Goal: Task Accomplishment & Management: Manage account settings

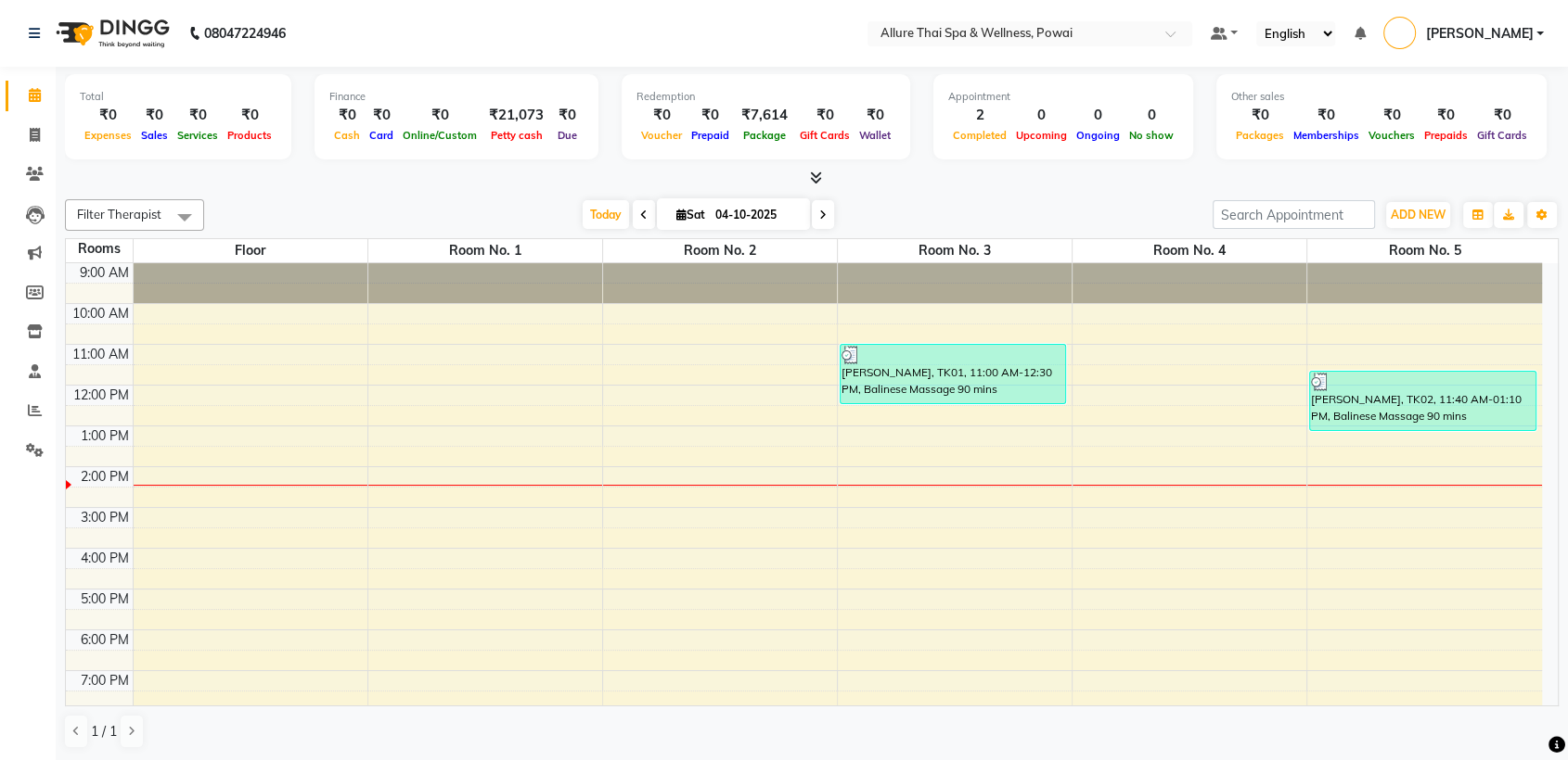
click at [1098, 477] on div "9:00 AM 10:00 AM 11:00 AM 12:00 PM 1:00 PM 2:00 PM 3:00 PM 4:00 PM 5:00 PM 6:00…" at bounding box center [804, 569] width 1477 height 611
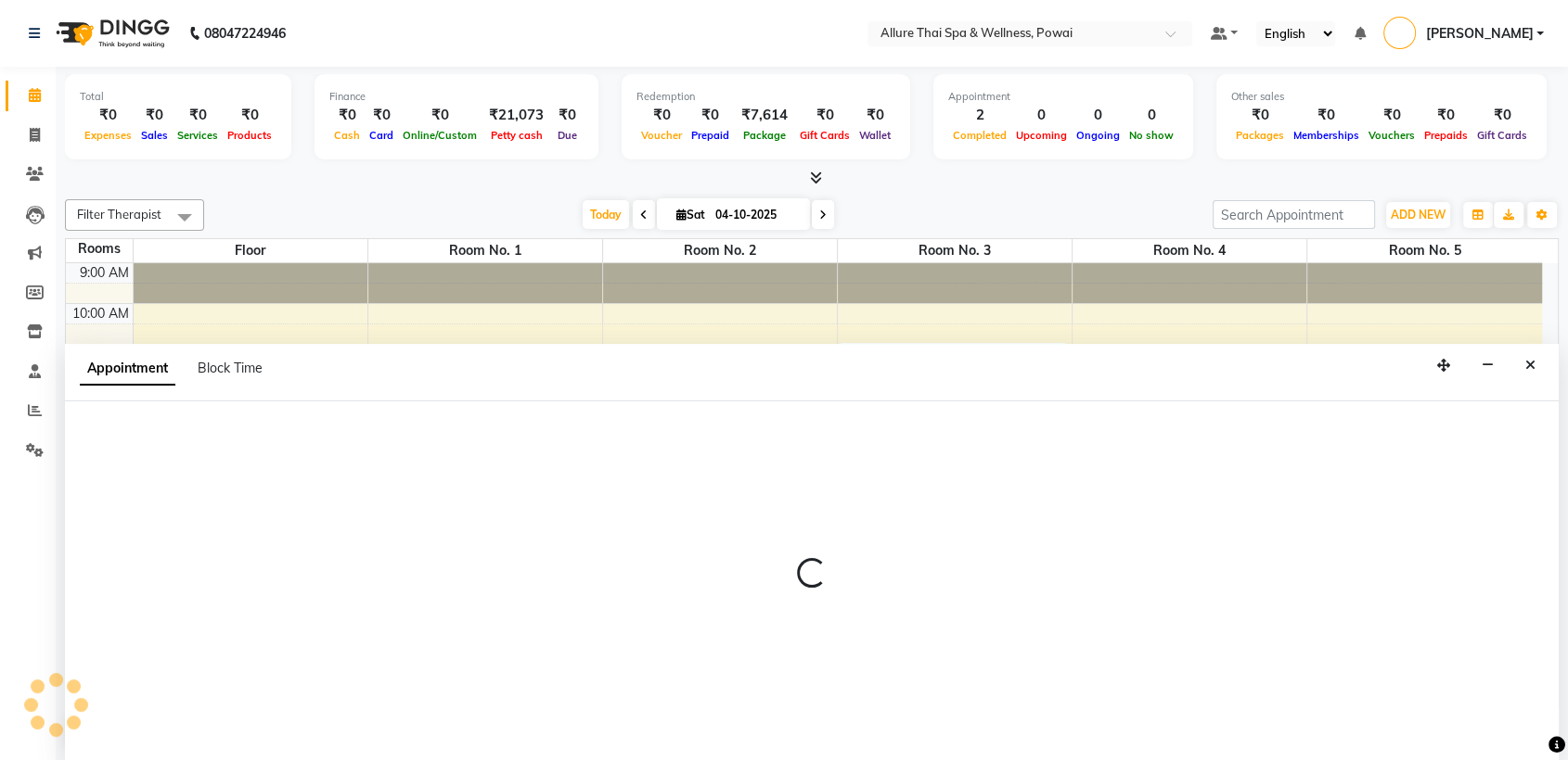
scroll to position [1, 0]
select select "tentative"
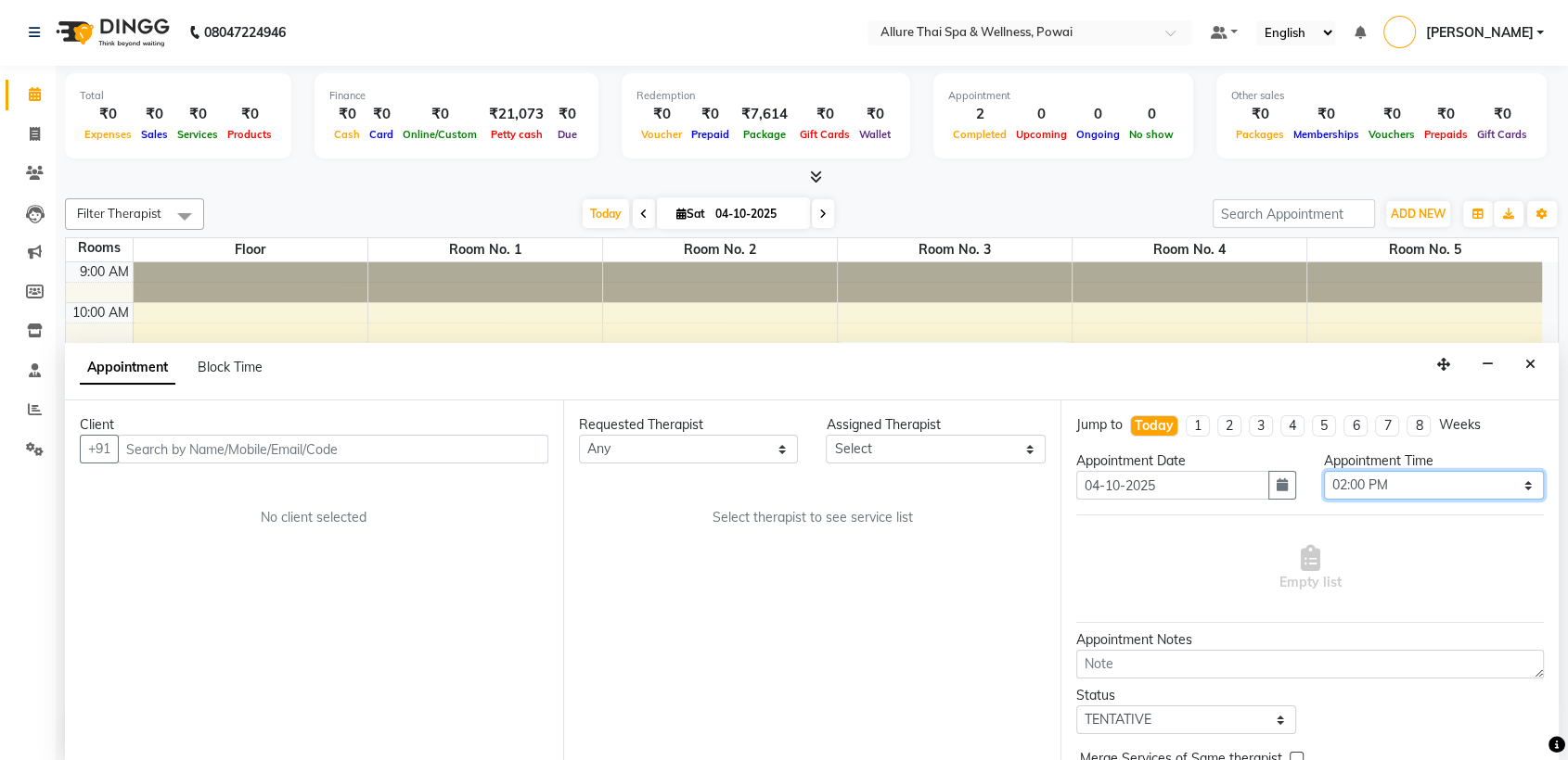
click at [1347, 488] on select "Select 10:00 AM 10:05 AM 10:10 AM 10:15 AM 10:20 AM 10:25 AM 10:30 AM 10:35 AM …" at bounding box center [1434, 484] width 220 height 28
select select "870"
click at [1324, 471] on select "Select 10:00 AM 10:05 AM 10:10 AM 10:15 AM 10:20 AM 10:25 AM 10:30 AM 10:35 AM …" at bounding box center [1434, 484] width 220 height 28
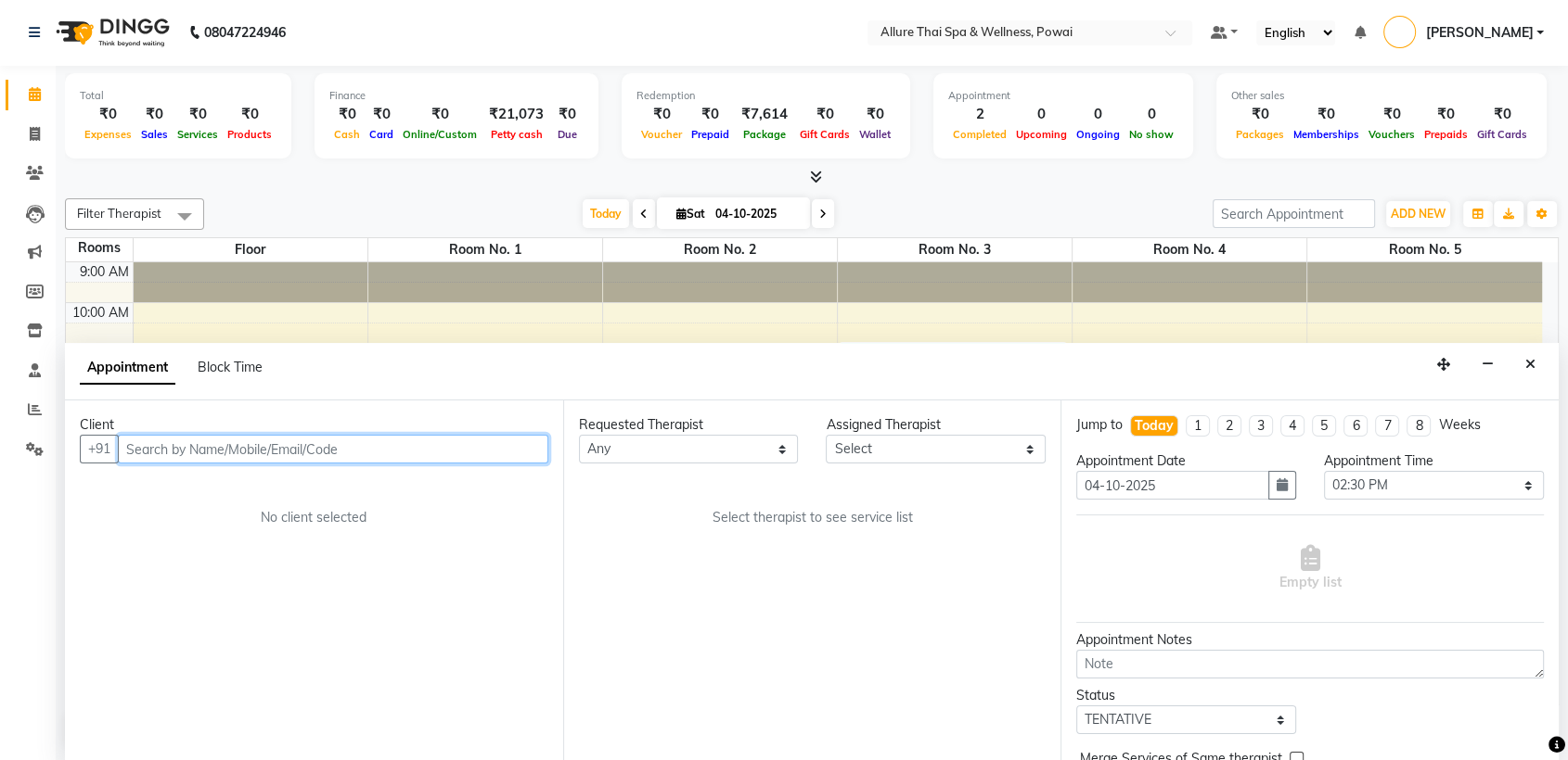
click at [423, 457] on input "text" at bounding box center [333, 449] width 431 height 28
paste input "9897087055"
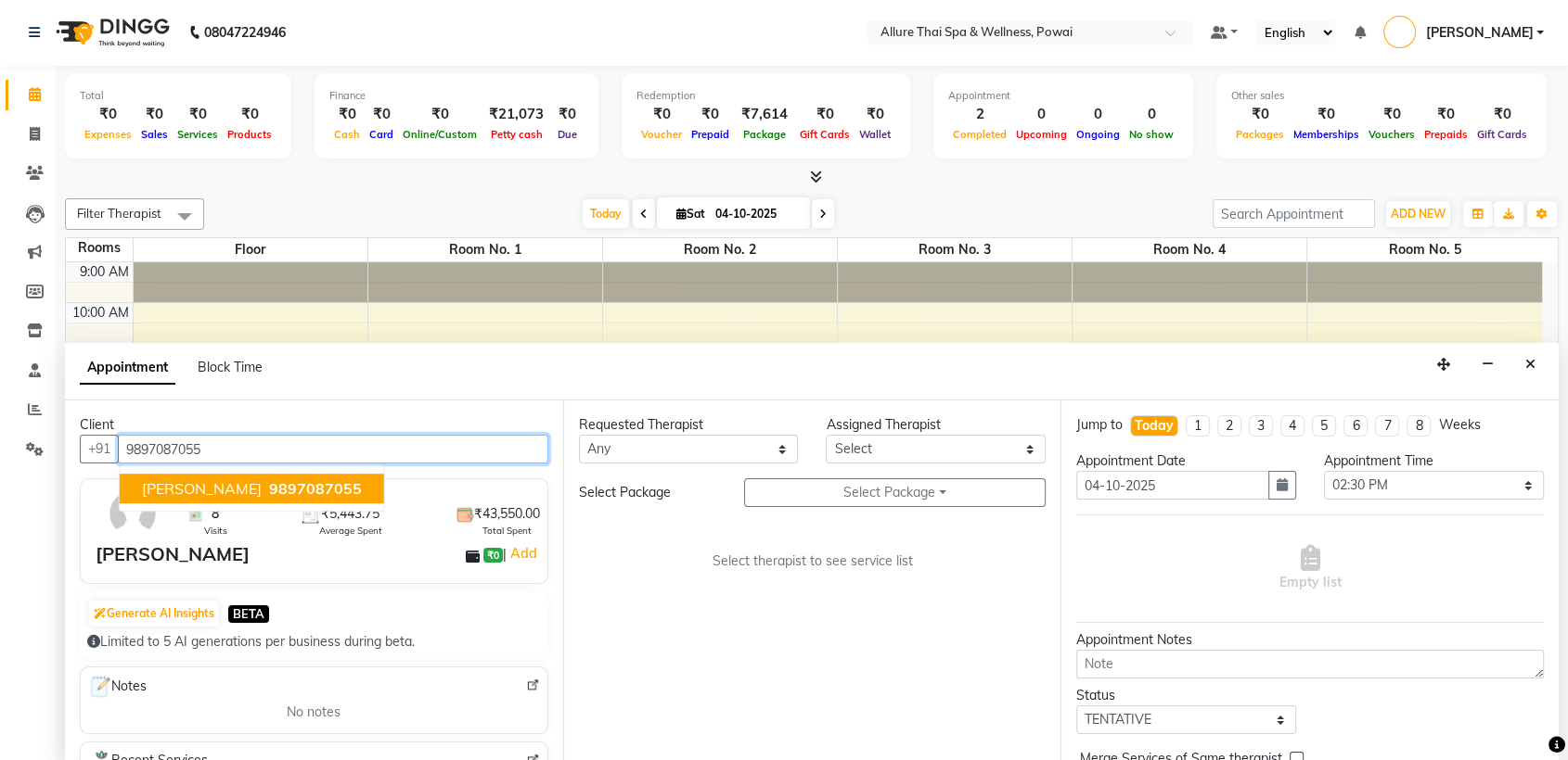
click at [346, 496] on span "9897087055" at bounding box center [315, 489] width 93 height 19
type input "9897087055"
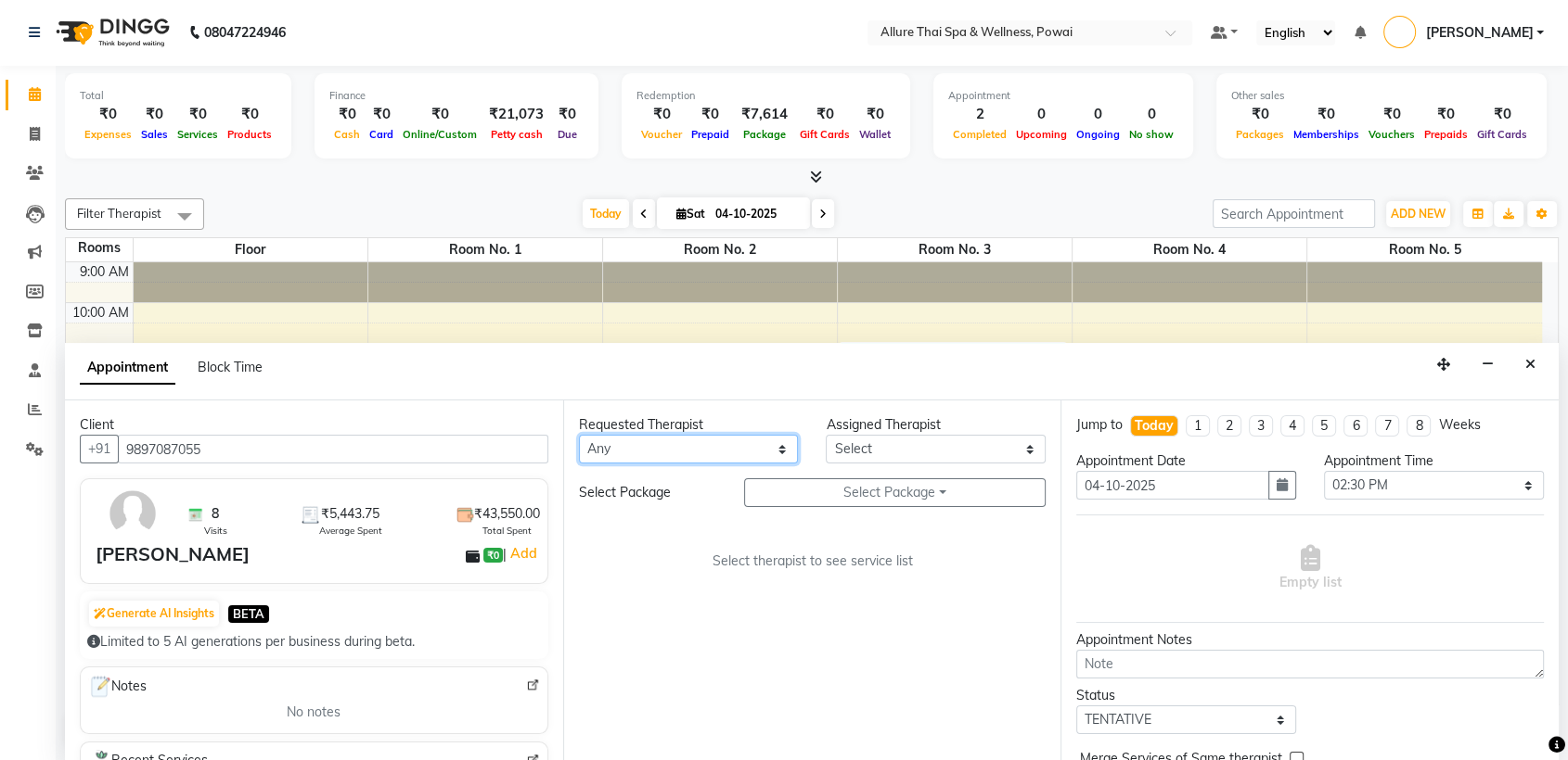
click at [616, 452] on select "Any AKOK Allure Thai Appointment [PERSON_NAME] CHEM [PERSON_NAME] DUATI HRIATI …" at bounding box center [689, 449] width 220 height 28
select select "62482"
click at [579, 435] on select "Any AKOK Allure Thai Appointment [PERSON_NAME] CHEM [PERSON_NAME] DUATI HRIATI …" at bounding box center [689, 449] width 220 height 28
select select "62482"
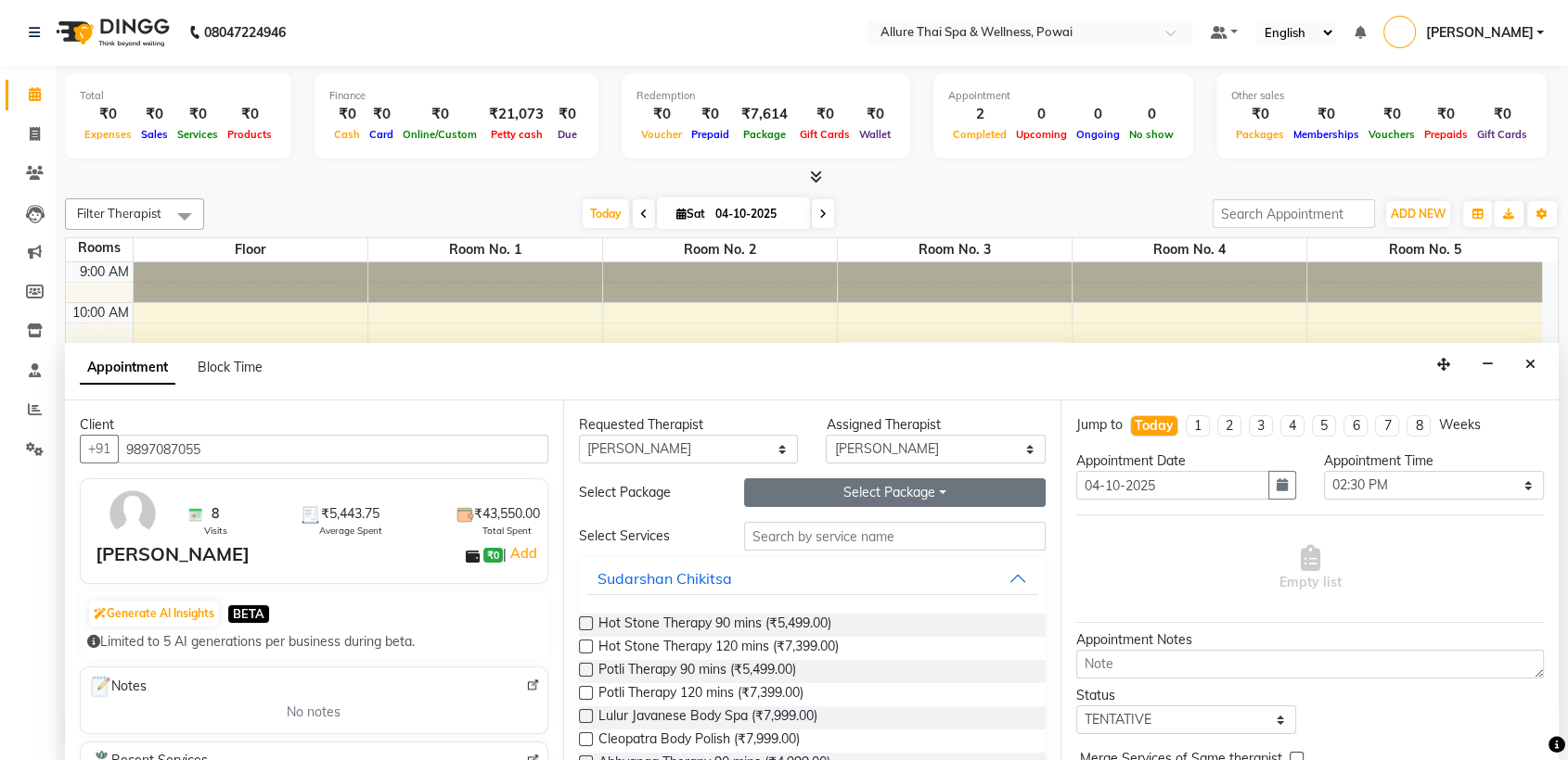
click at [850, 489] on button "Select Package Toggle Dropdown" at bounding box center [895, 492] width 302 height 28
click at [886, 529] on li "WESTERN MASSAGE 10 SESSIONS" at bounding box center [882, 531] width 276 height 26
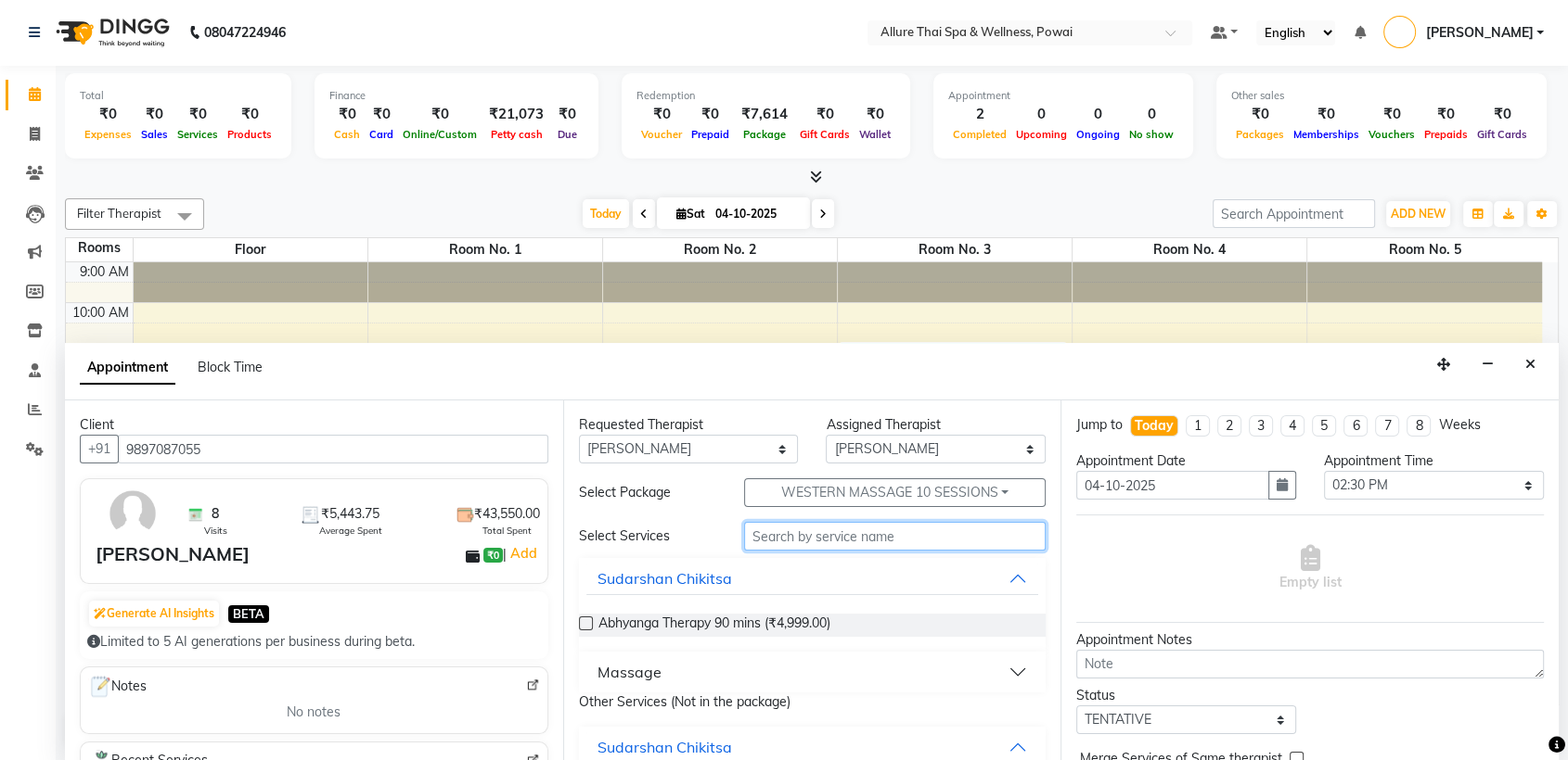
click at [842, 537] on input "text" at bounding box center [895, 535] width 302 height 28
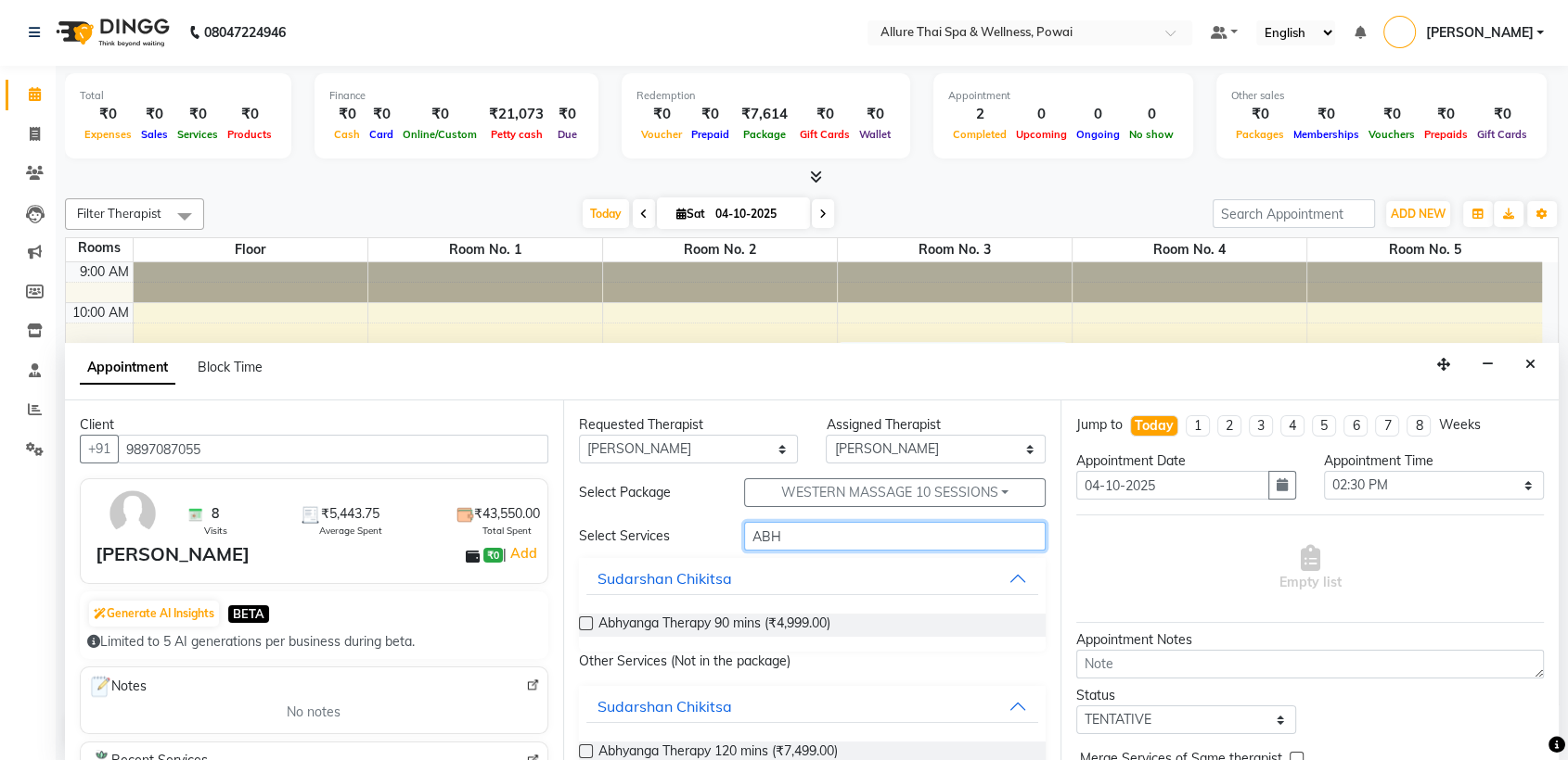
type input "ABH"
click at [588, 623] on label at bounding box center [586, 624] width 14 height 14
click at [588, 623] on input "checkbox" at bounding box center [585, 626] width 12 height 12
checkbox input "true"
select select "4278"
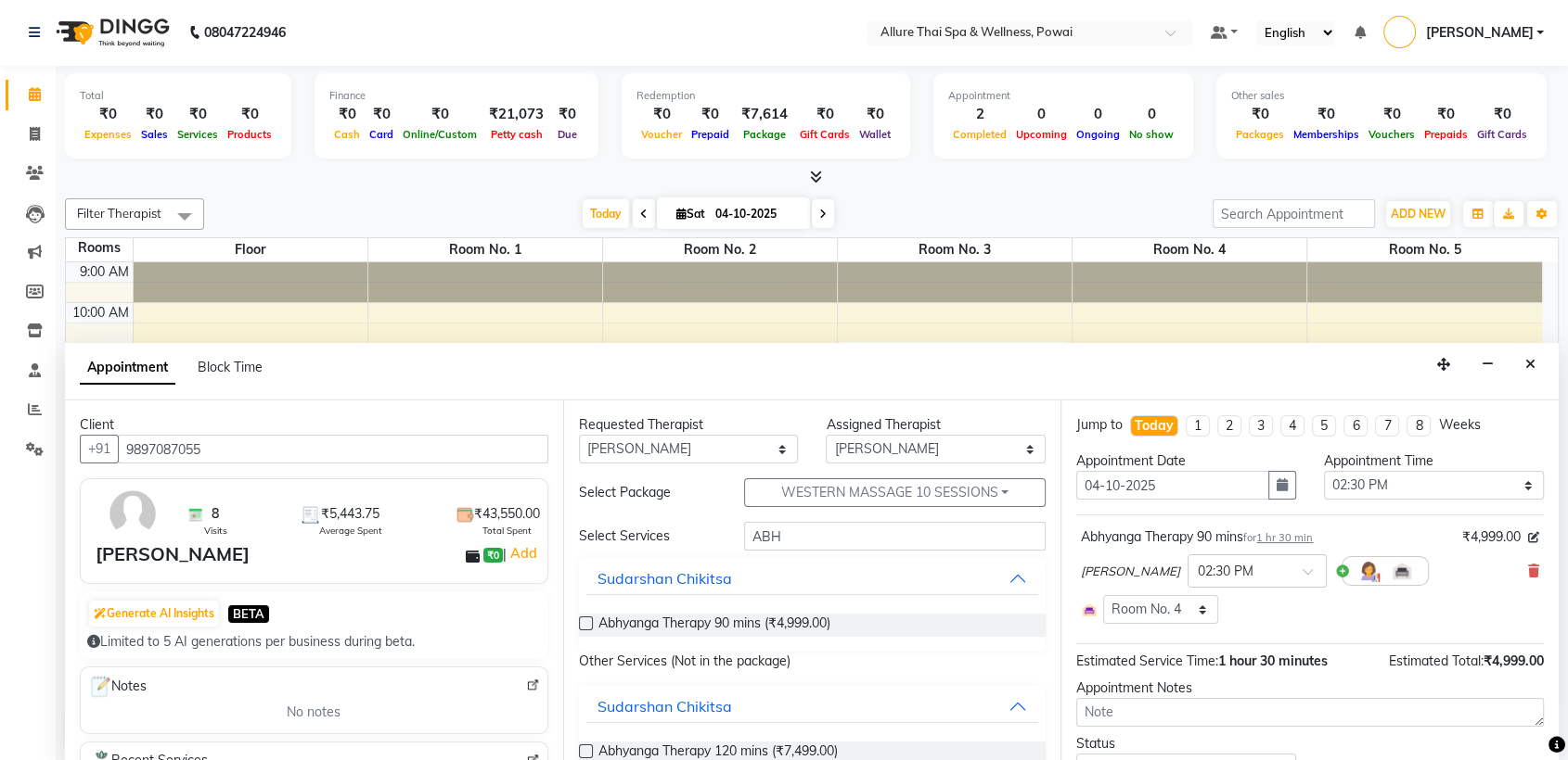
checkbox input "false"
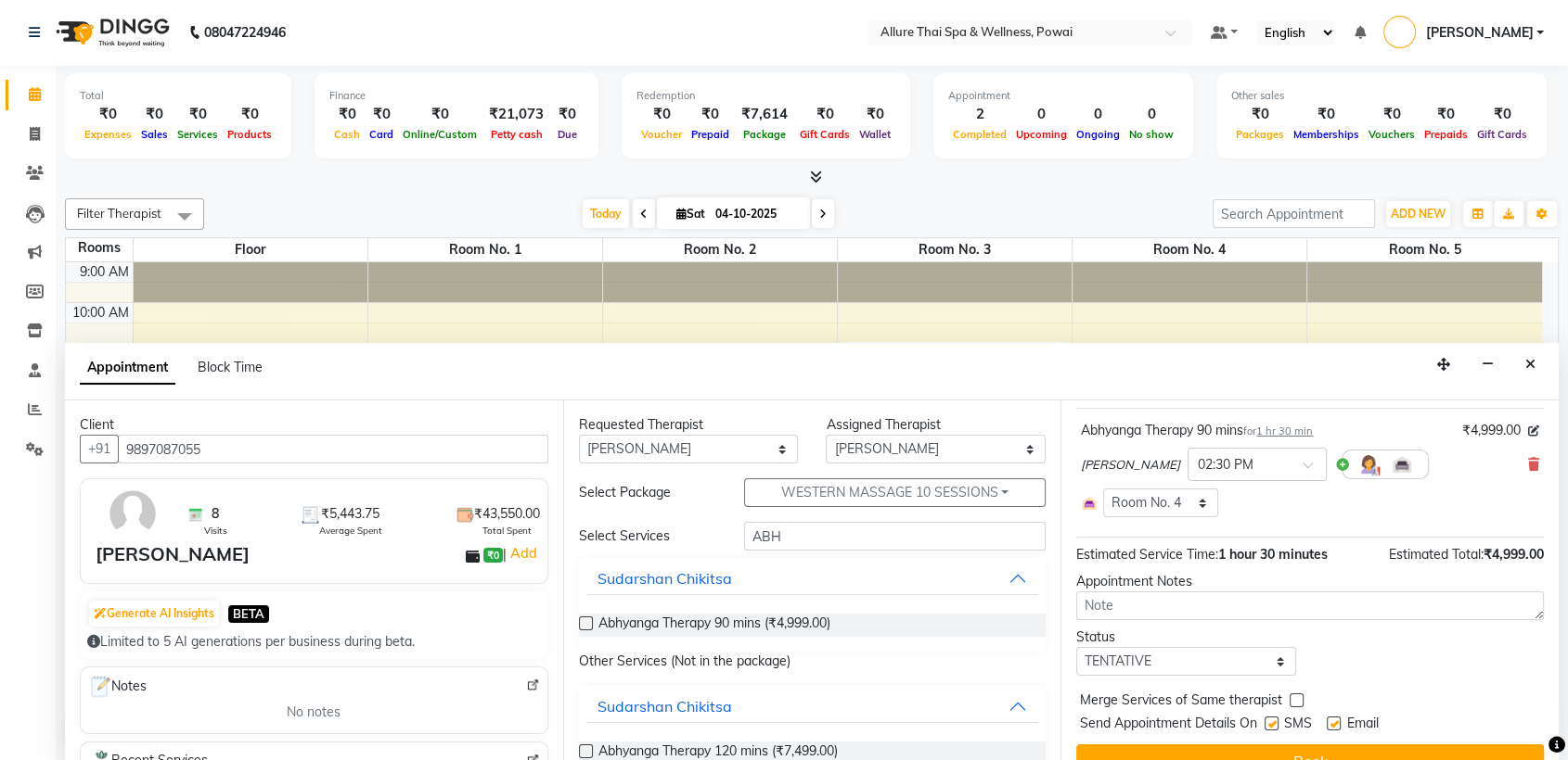
scroll to position [138, 0]
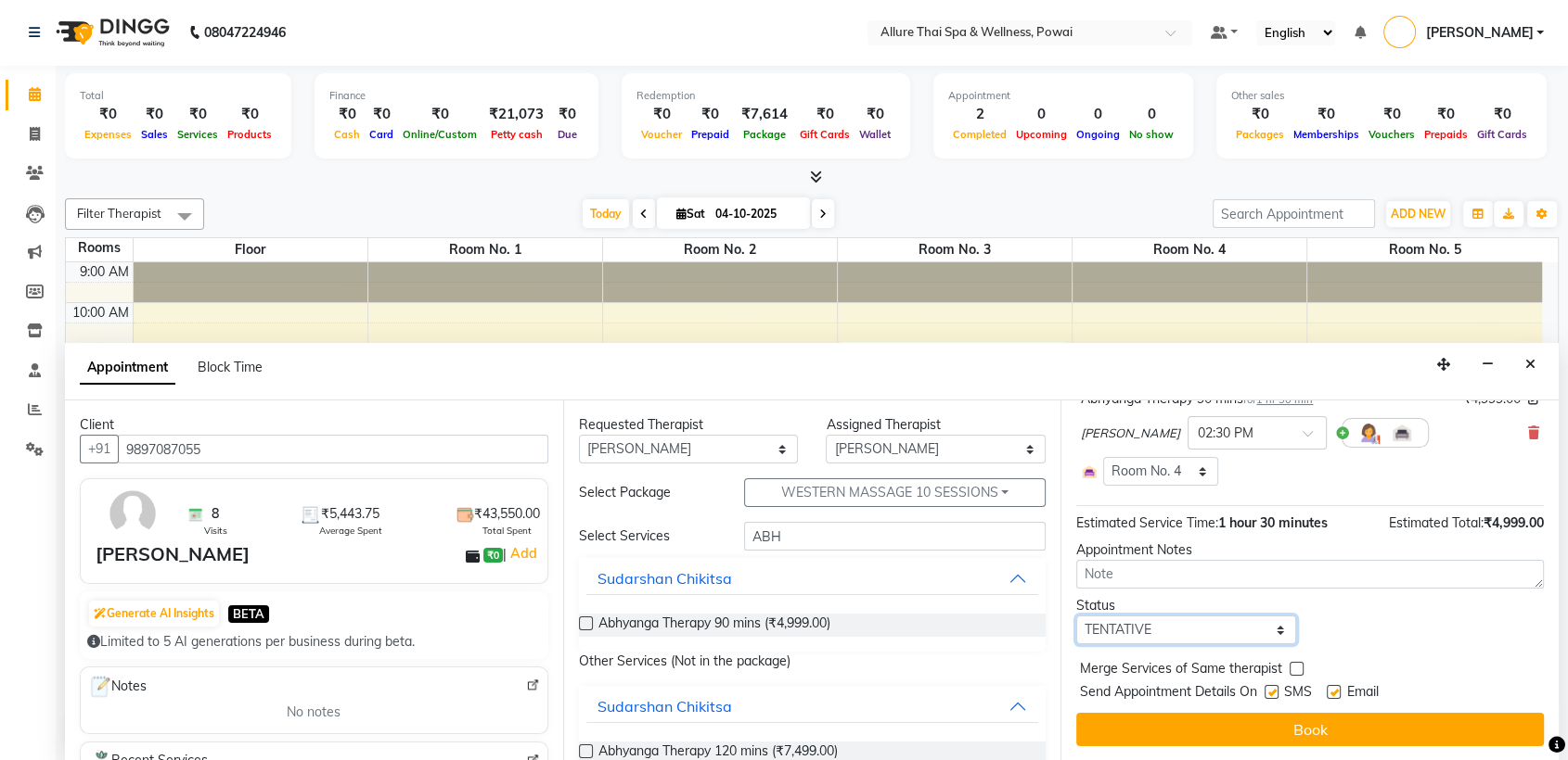
click at [1176, 627] on select "Select TENTATIVE CONFIRM CHECK-IN UPCOMING" at bounding box center [1186, 630] width 220 height 28
select select "confirm booking"
click at [1076, 616] on select "Select TENTATIVE CONFIRM CHECK-IN UPCOMING" at bounding box center [1186, 630] width 220 height 28
click at [1269, 690] on label at bounding box center [1272, 692] width 14 height 14
click at [1269, 690] on input "checkbox" at bounding box center [1271, 694] width 12 height 12
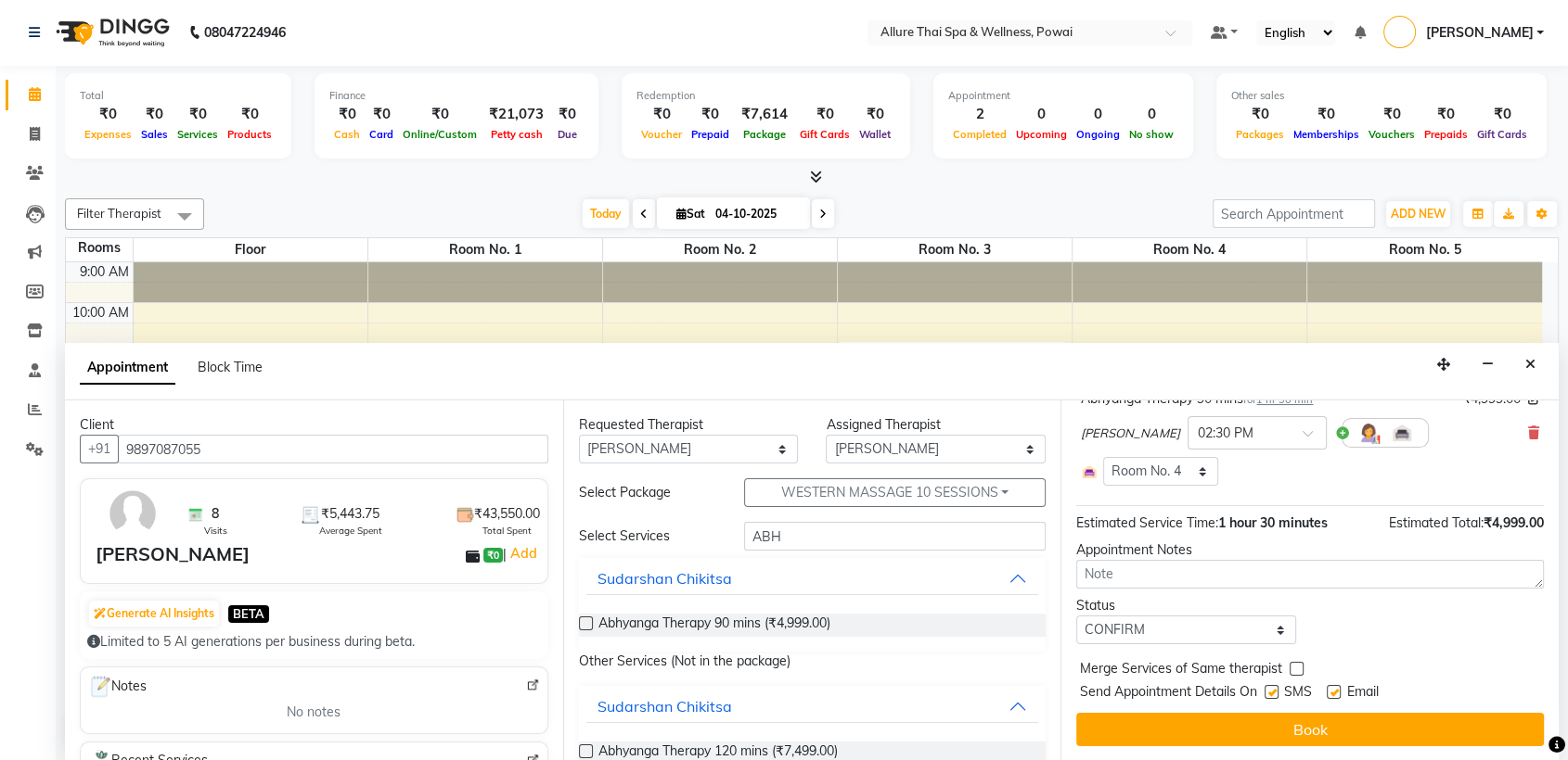
checkbox input "false"
click at [1334, 688] on label at bounding box center [1333, 692] width 14 height 14
click at [1334, 688] on input "checkbox" at bounding box center [1333, 694] width 12 height 12
checkbox input "false"
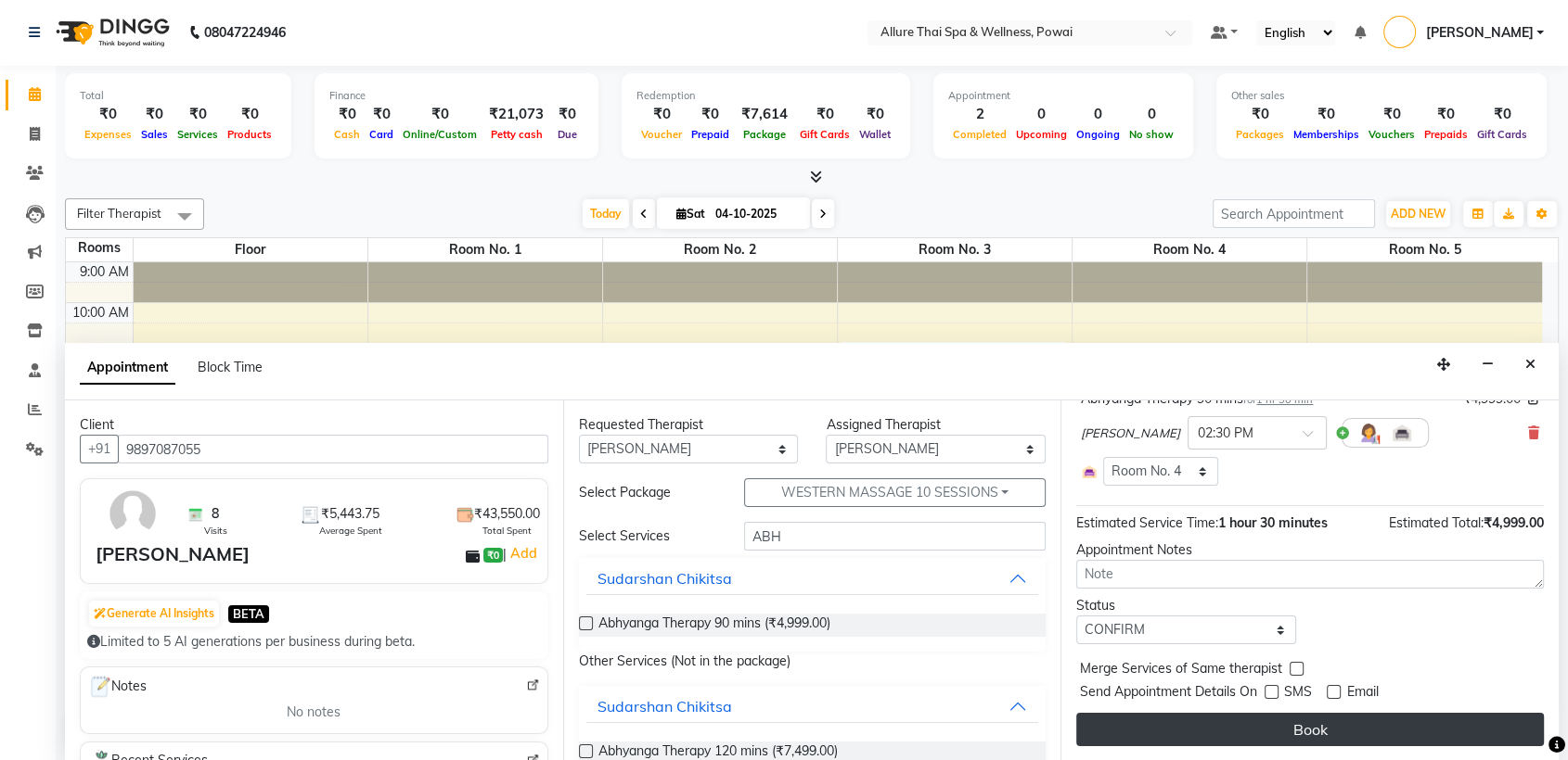
click at [1319, 722] on button "Book" at bounding box center [1310, 730] width 468 height 33
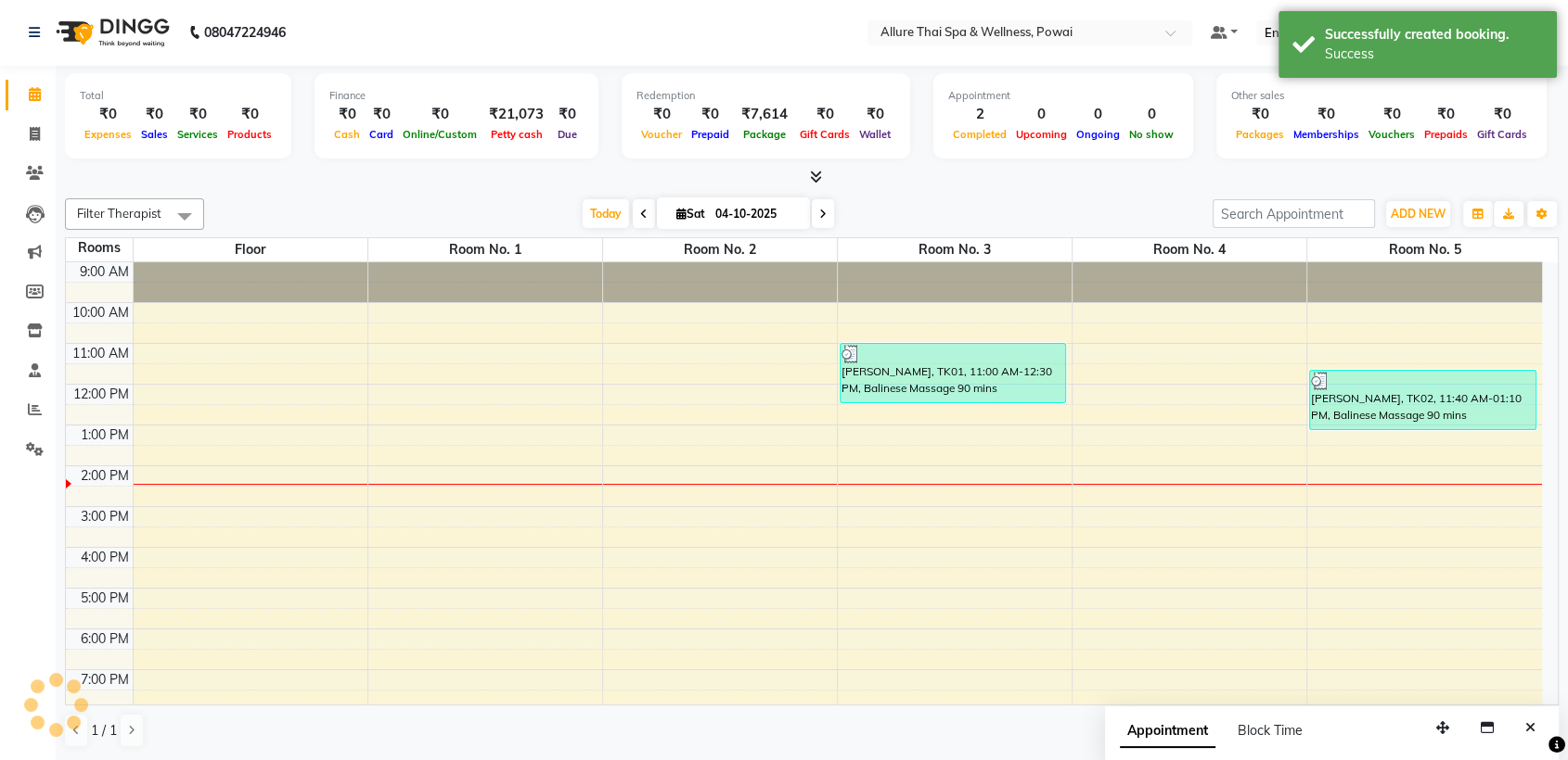
scroll to position [0, 0]
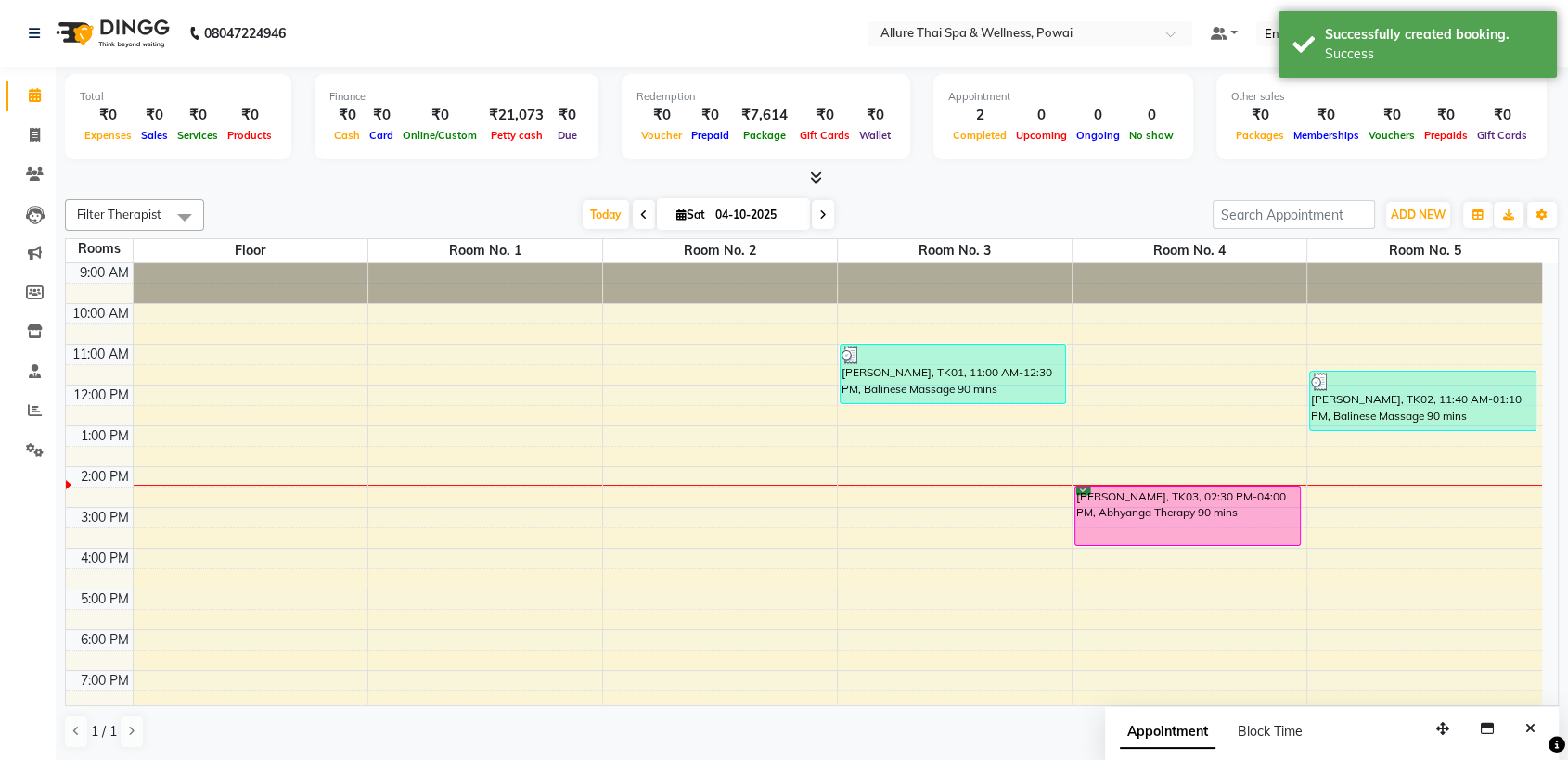
click at [1168, 509] on div "[PERSON_NAME], TK03, 02:30 PM-04:00 PM, Abhyanga Therapy 90 mins" at bounding box center [1187, 516] width 225 height 59
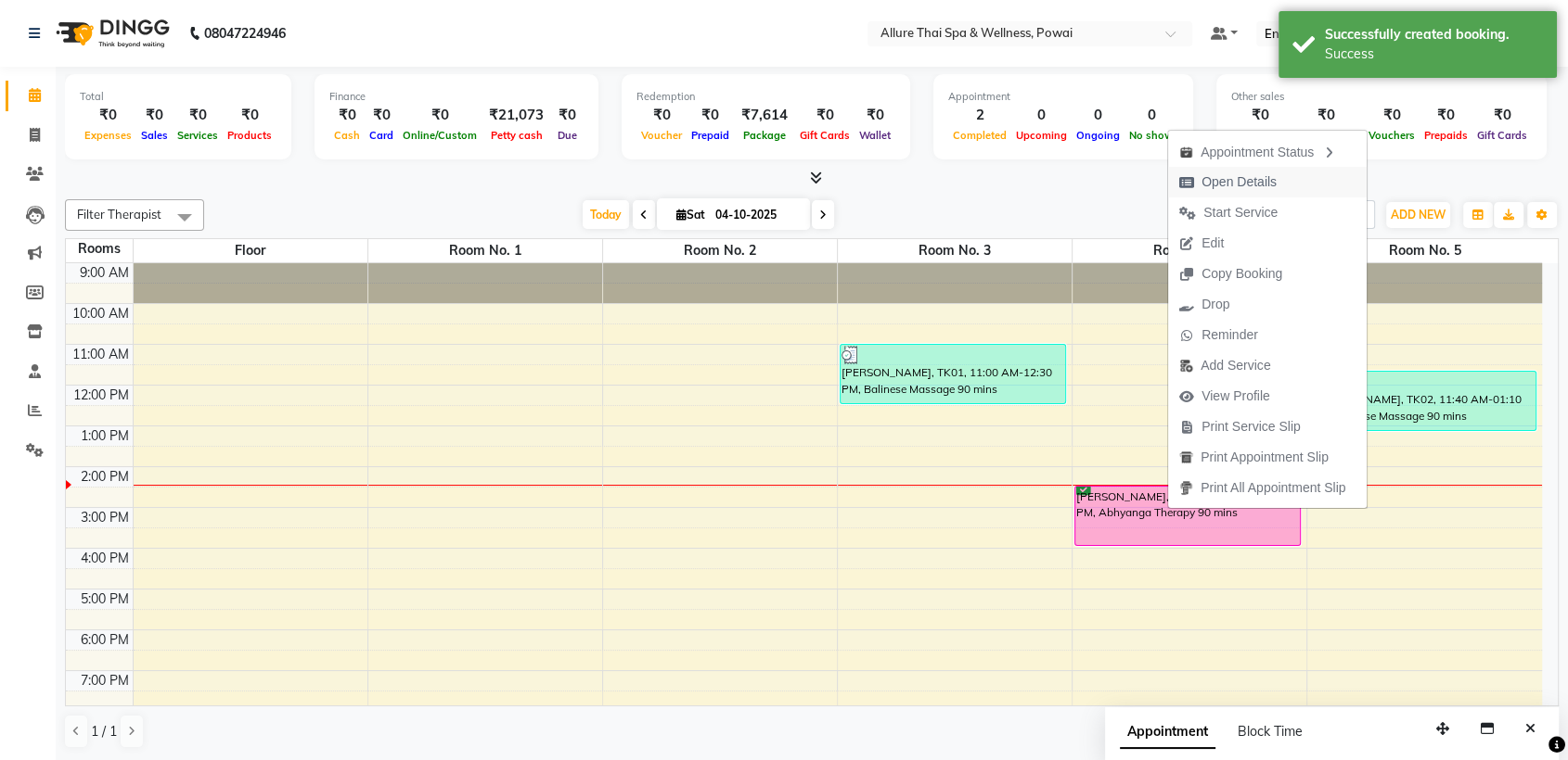
click at [1229, 183] on span "Open Details" at bounding box center [1239, 182] width 76 height 20
select select "6"
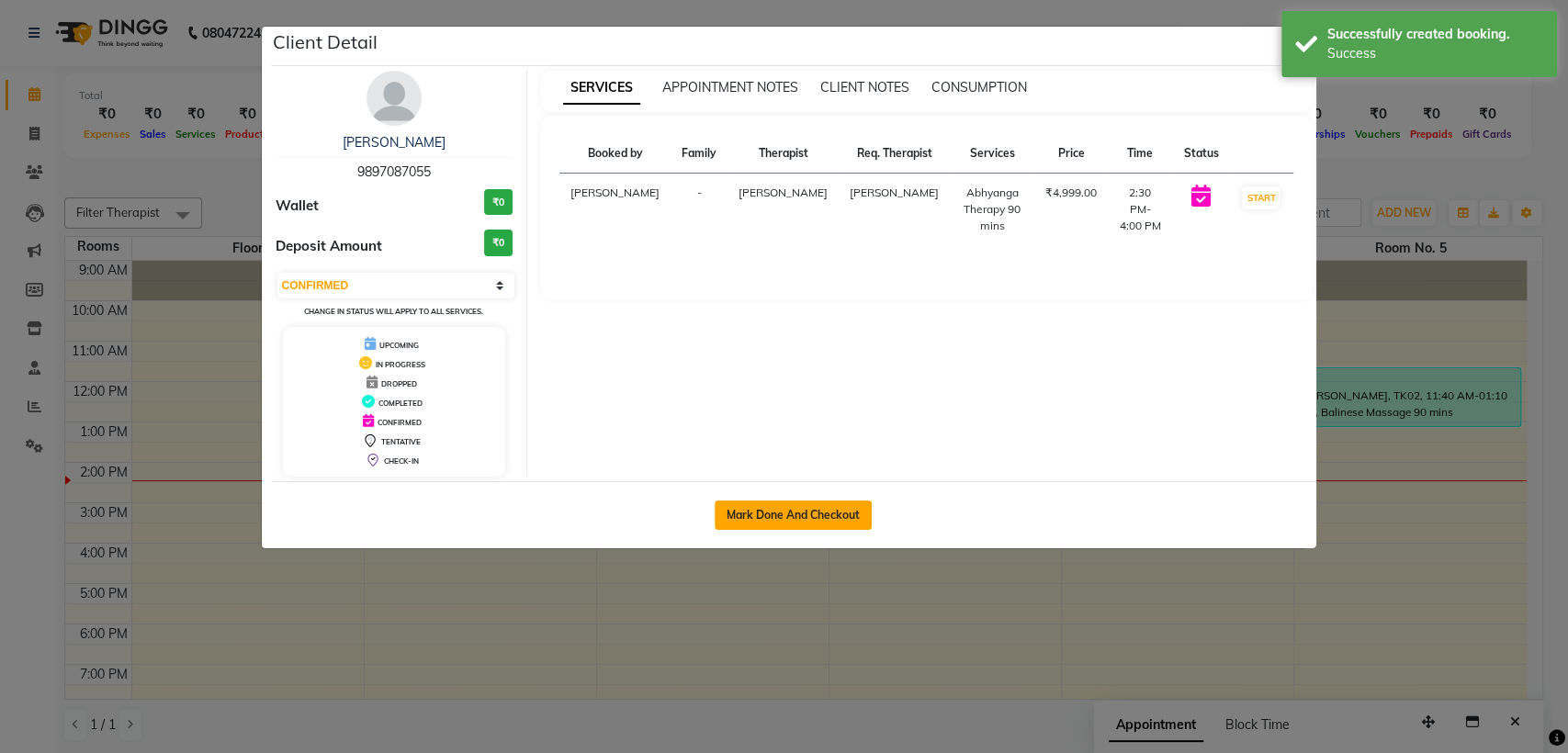
click at [735, 517] on button "Mark Done And Checkout" at bounding box center [794, 515] width 157 height 29
select select "6686"
select select "service"
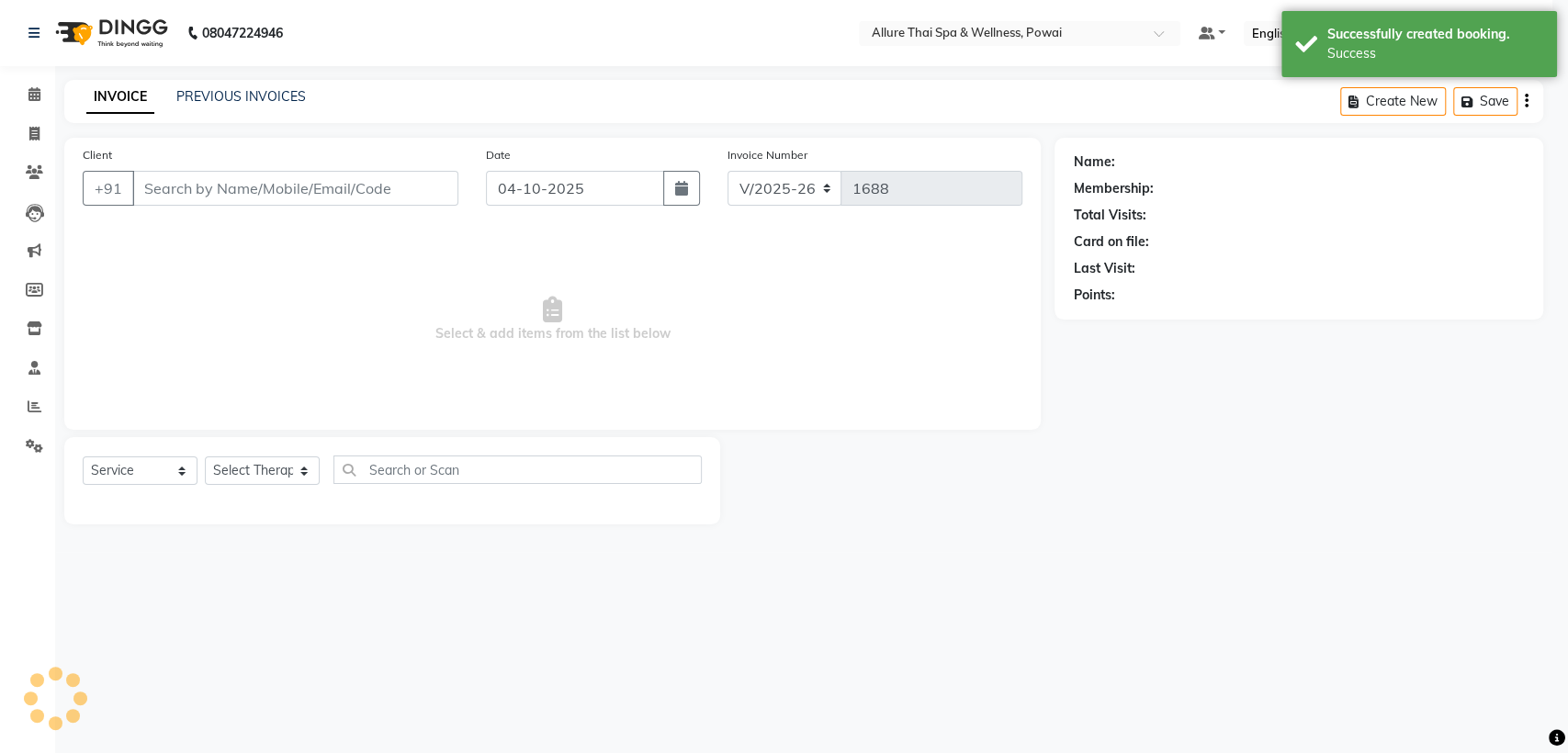
select select "3"
type input "9897087055"
select select "62482"
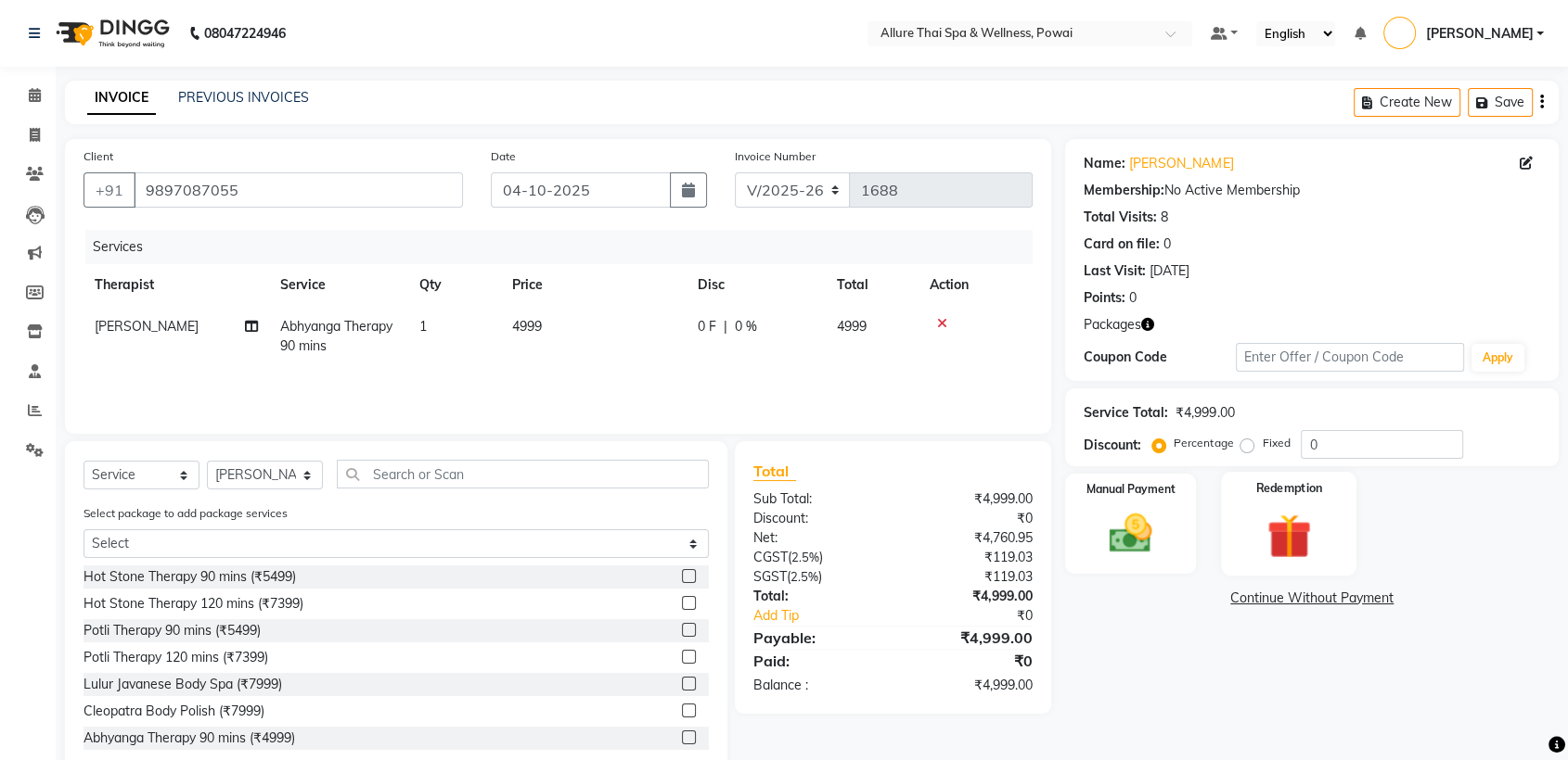
click at [1289, 503] on div "Redemption" at bounding box center [1288, 524] width 135 height 104
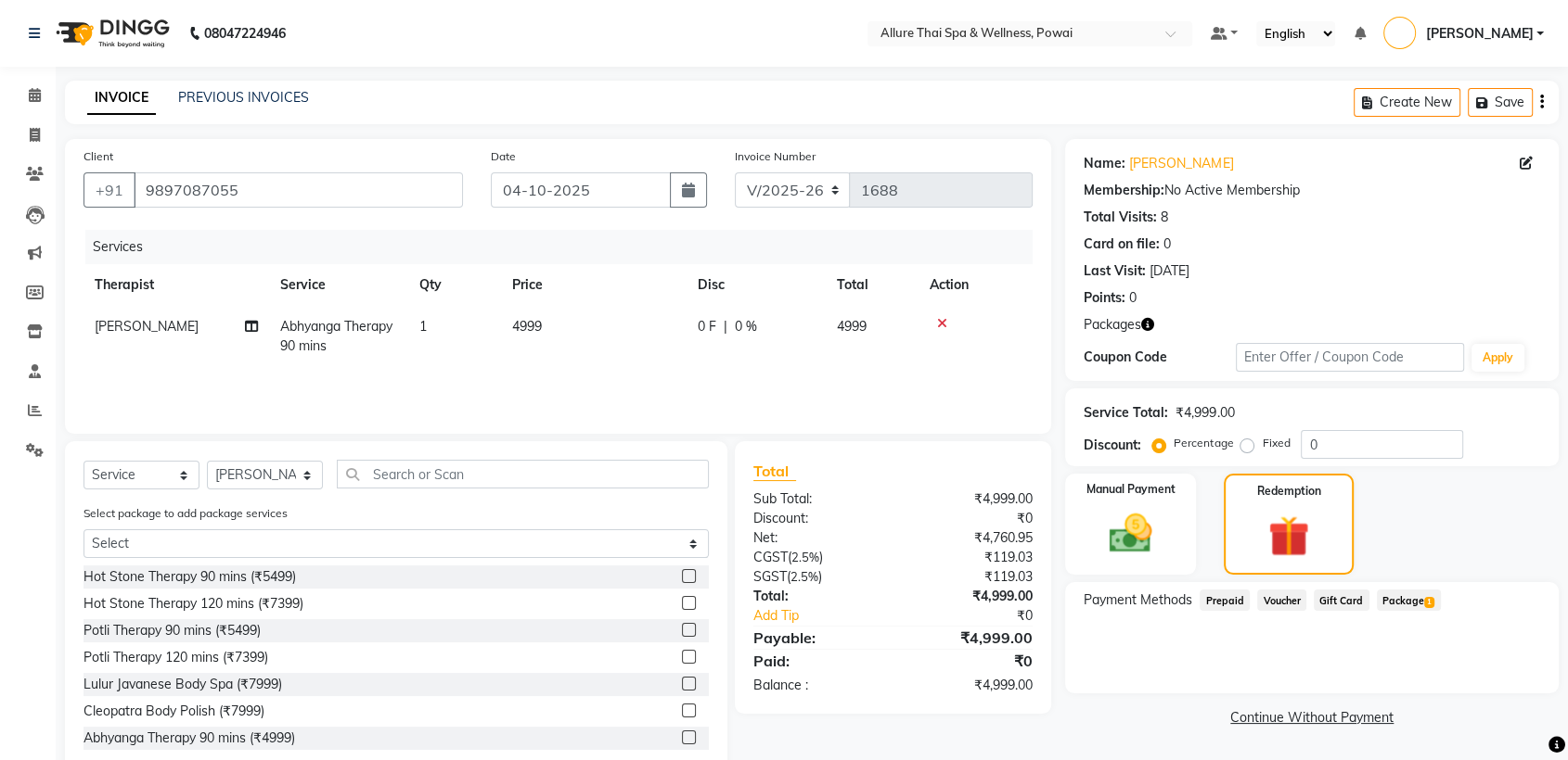
click at [1412, 599] on span "Package 1" at bounding box center [1408, 600] width 64 height 22
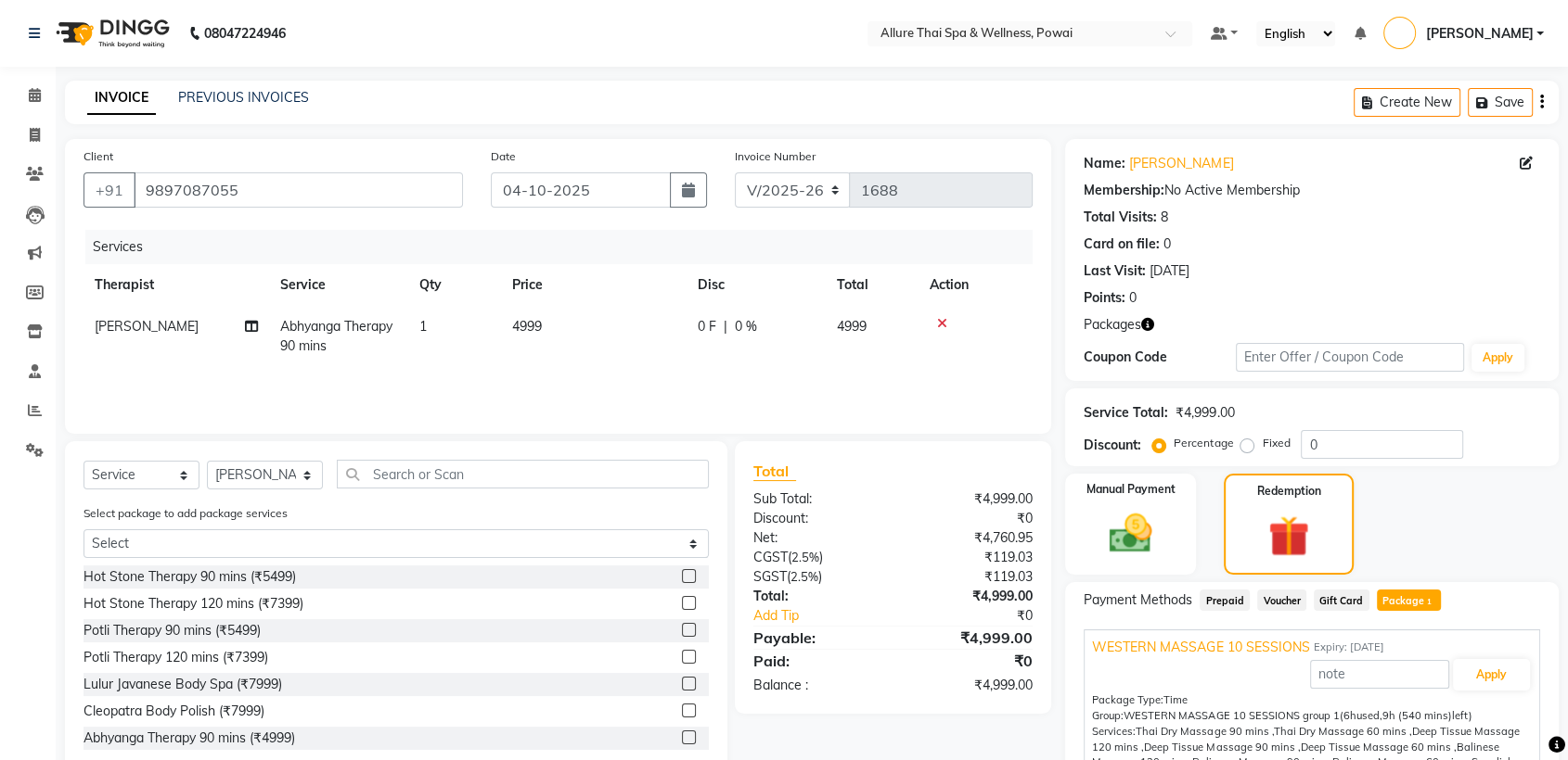
scroll to position [138, 0]
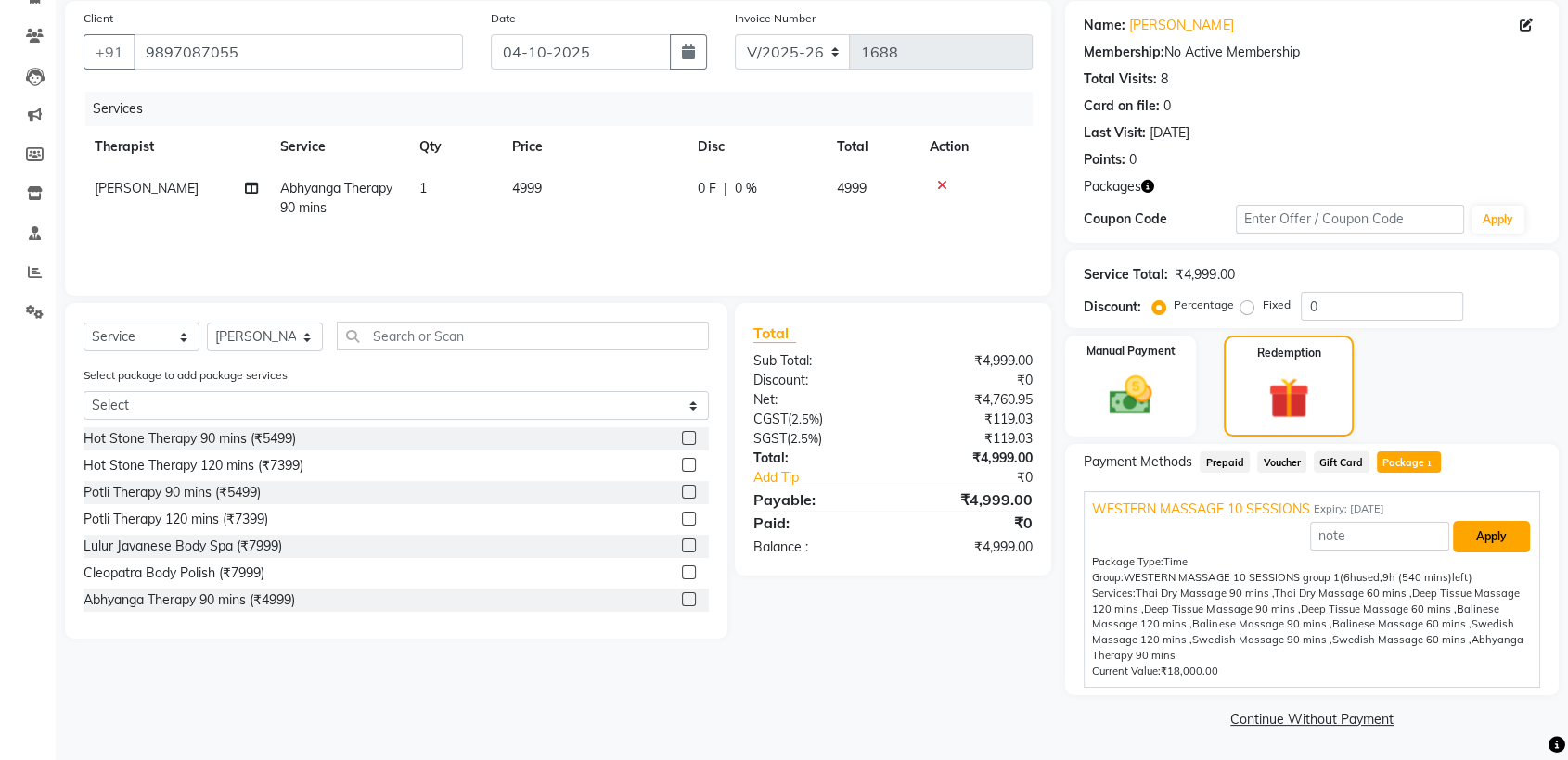
click at [1491, 544] on button "Apply" at bounding box center [1491, 536] width 77 height 31
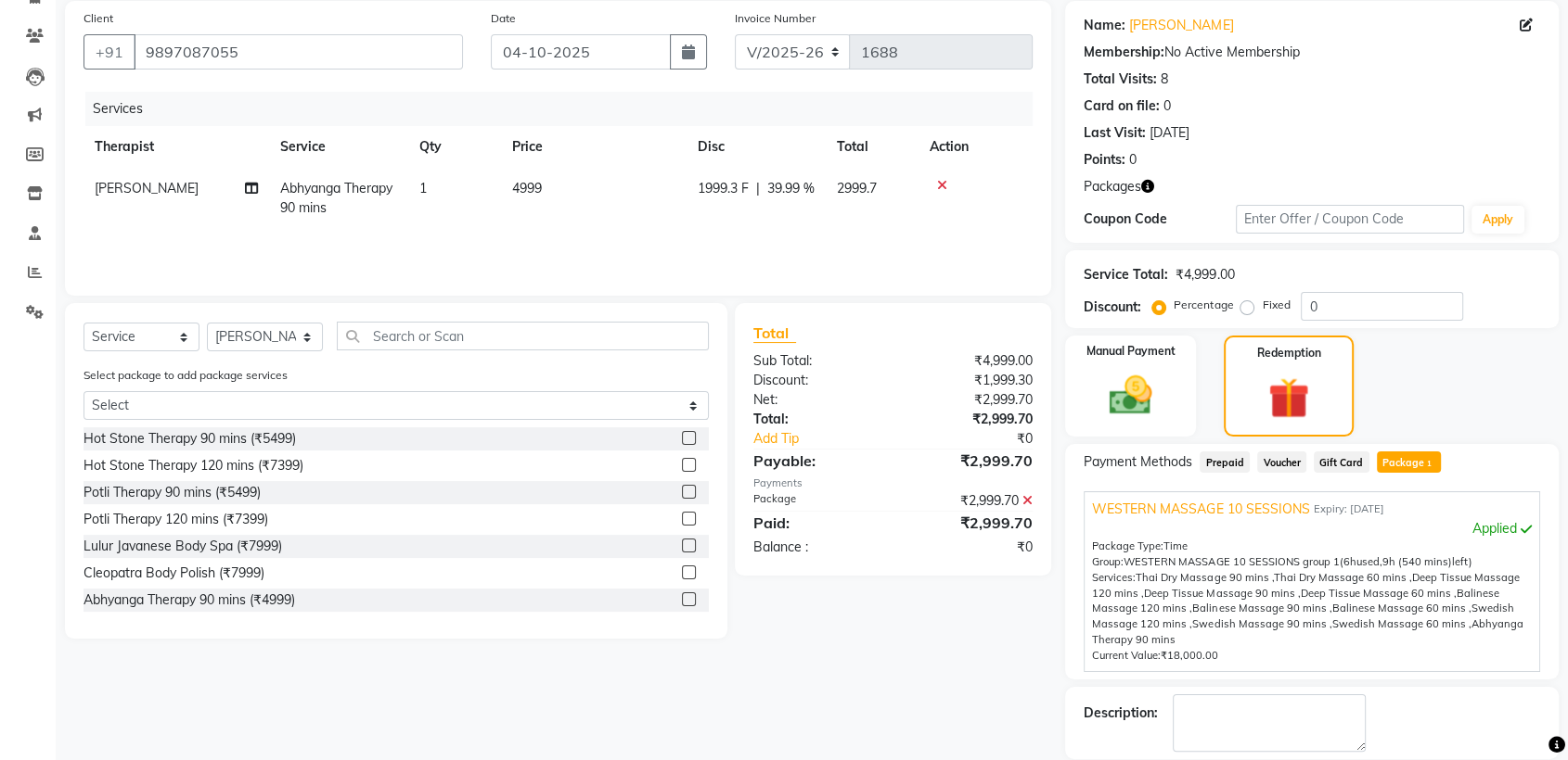
scroll to position [228, 0]
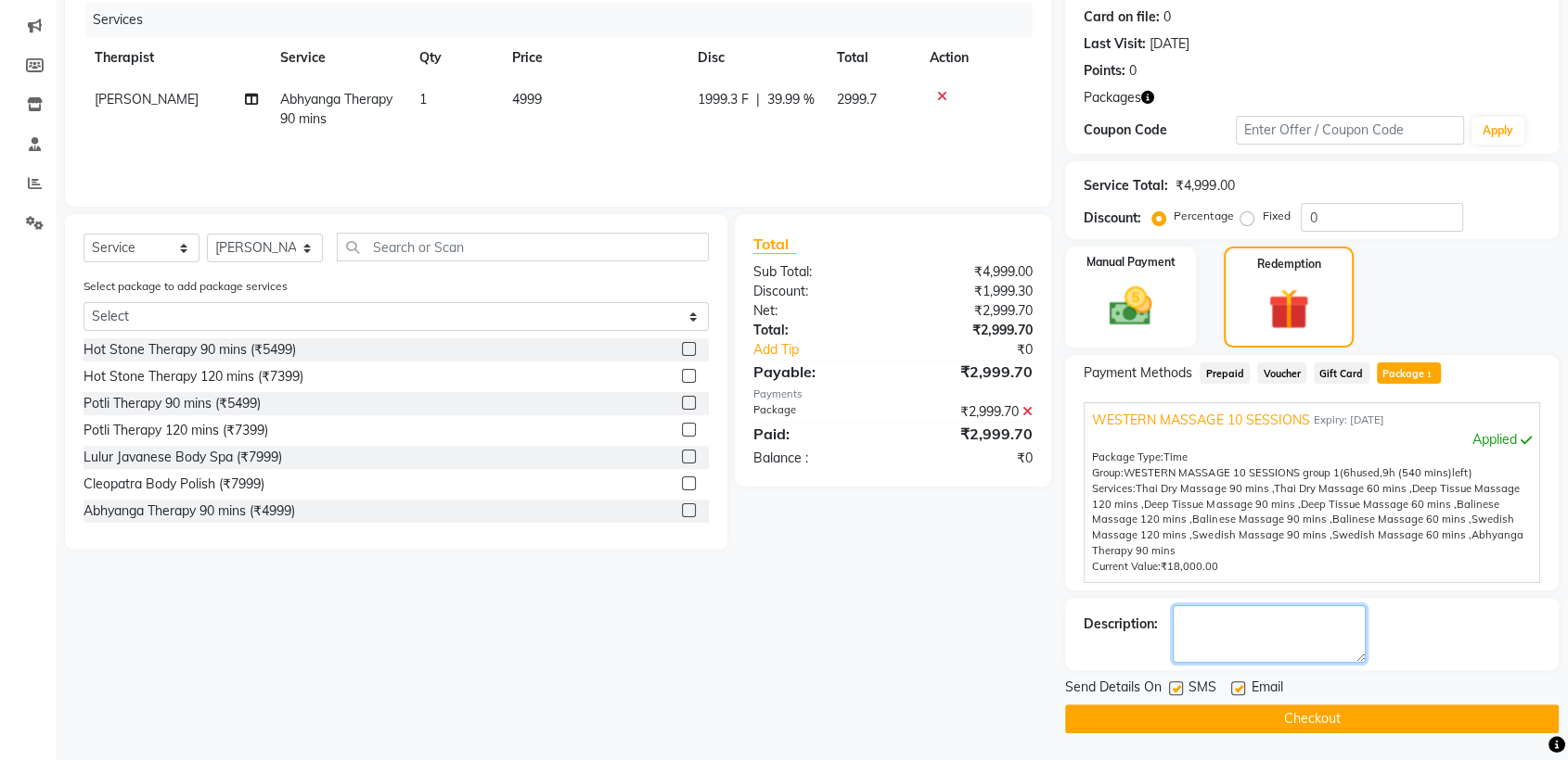
click at [1228, 627] on textarea at bounding box center [1269, 634] width 193 height 58
type textarea "BALANCE AFTER THIS 450 MINS"
click at [1180, 685] on label at bounding box center [1176, 688] width 14 height 14
click at [1180, 685] on input "checkbox" at bounding box center [1176, 689] width 12 height 12
checkbox input "false"
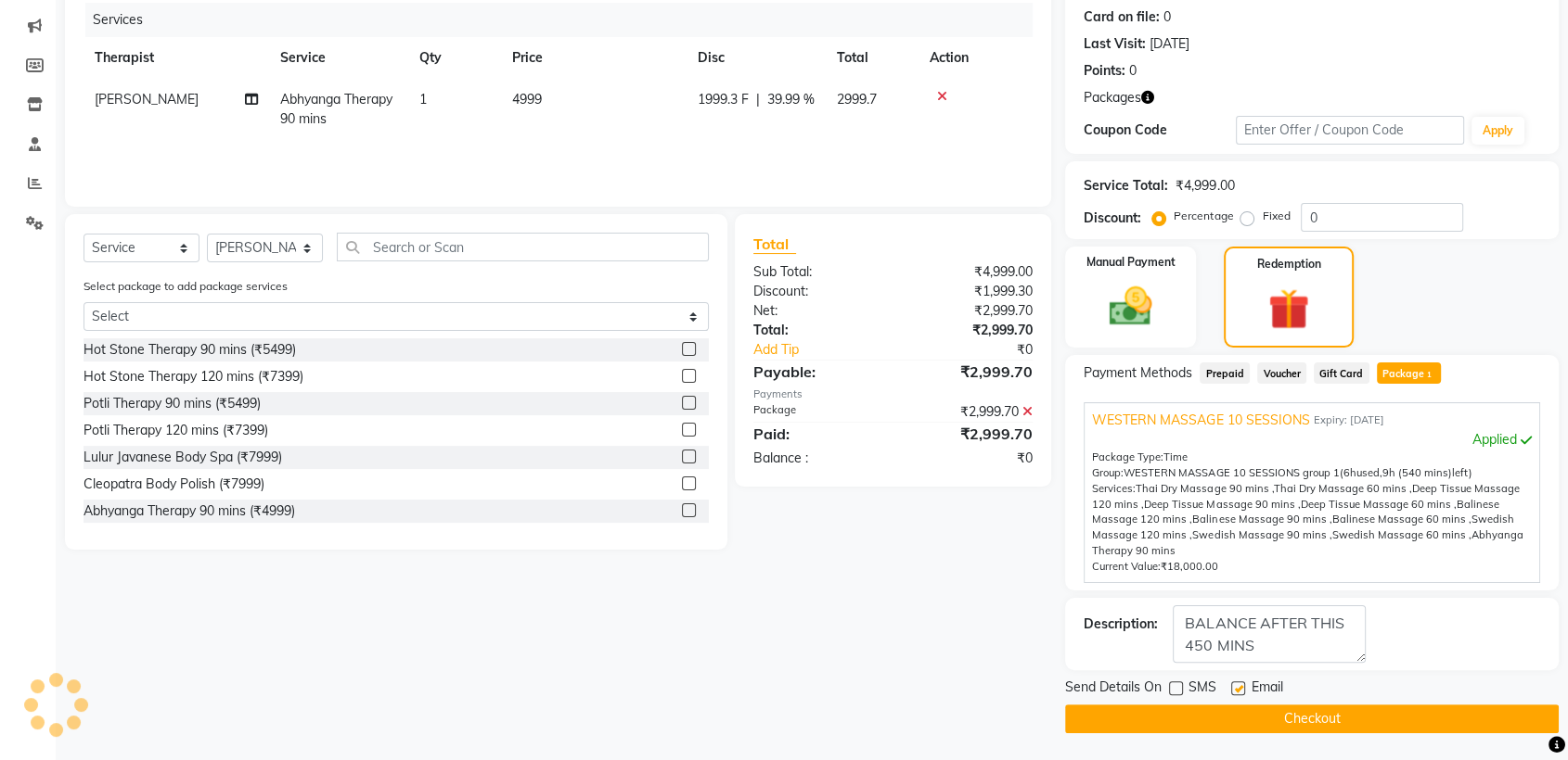
click at [1238, 684] on label at bounding box center [1238, 688] width 14 height 14
click at [1238, 684] on input "checkbox" at bounding box center [1237, 689] width 12 height 12
checkbox input "false"
click at [1276, 715] on button "Checkout" at bounding box center [1312, 719] width 494 height 28
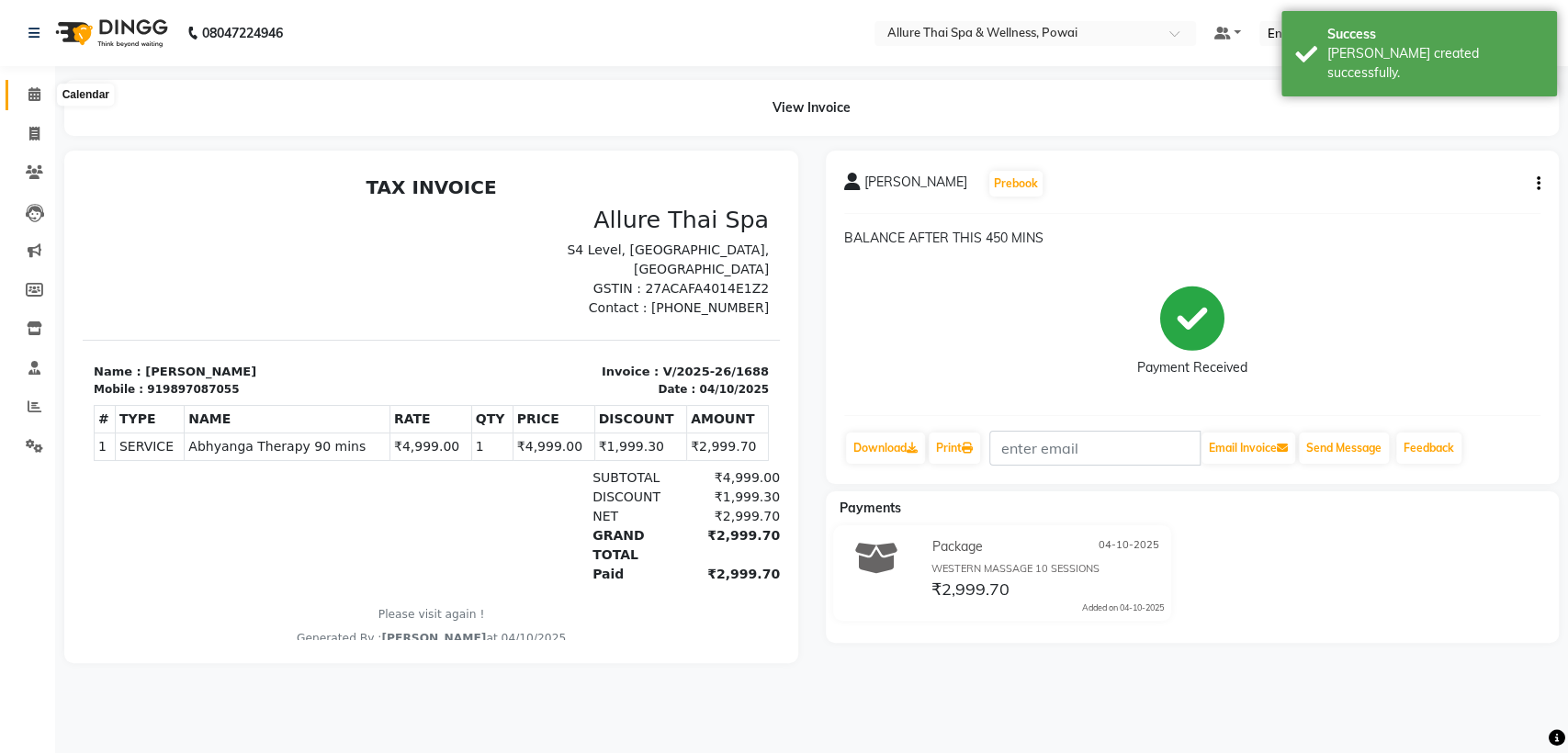
click at [29, 90] on icon at bounding box center [34, 94] width 12 height 14
